Goal: Information Seeking & Learning: Learn about a topic

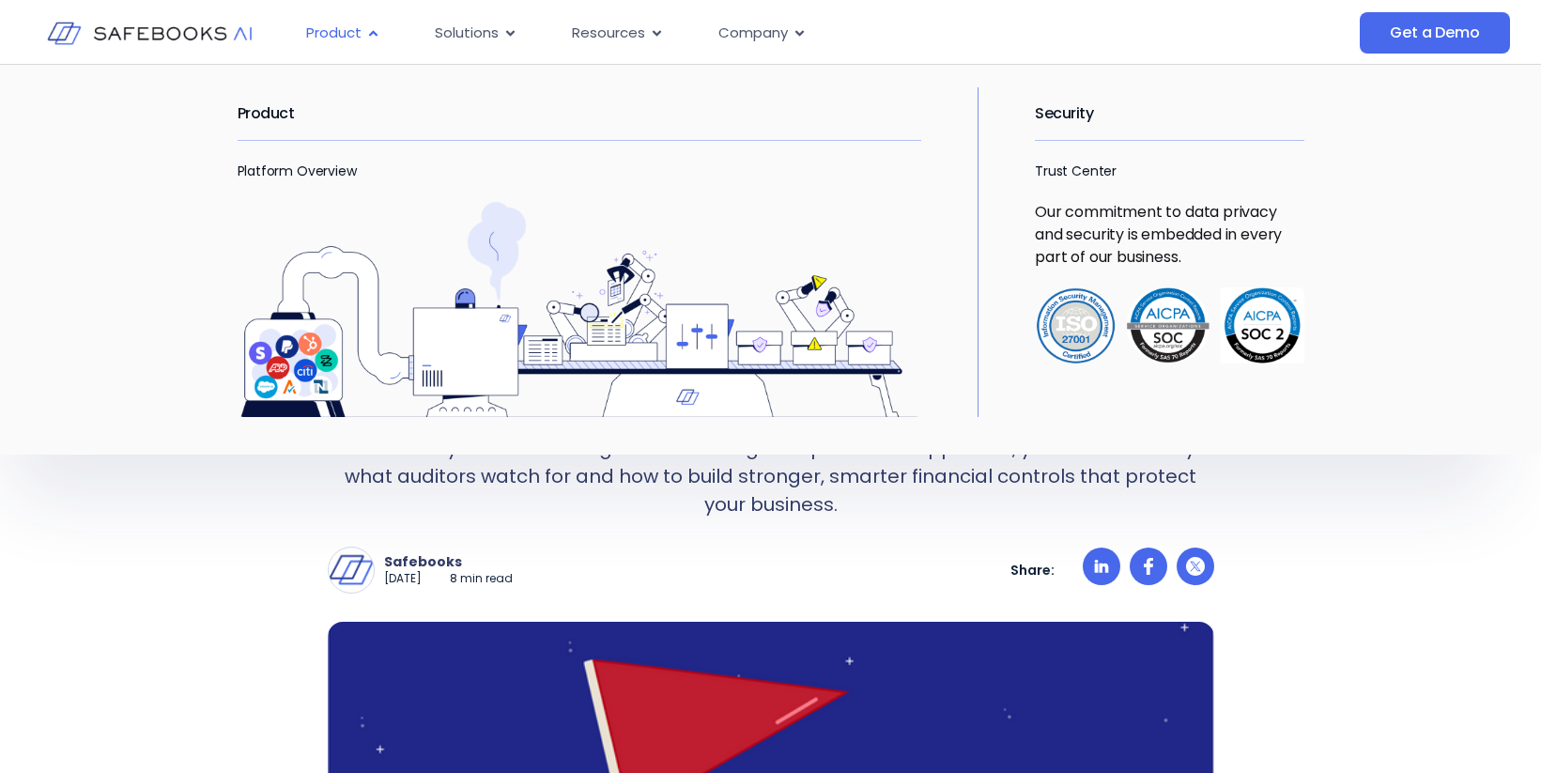
click at [334, 33] on span "Product" at bounding box center [333, 34] width 55 height 22
click at [327, 173] on link "Platform Overview" at bounding box center [297, 171] width 119 height 19
